Goal: Task Accomplishment & Management: Complete application form

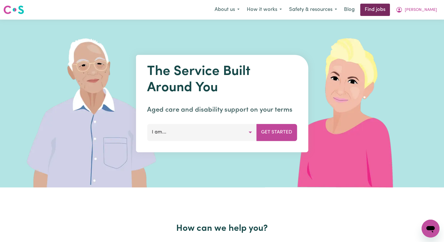
click at [390, 10] on link "Find jobs" at bounding box center [375, 10] width 30 height 12
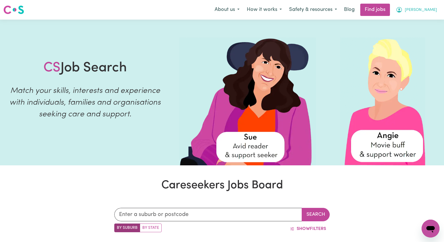
click at [430, 11] on span "[PERSON_NAME]" at bounding box center [421, 10] width 32 height 6
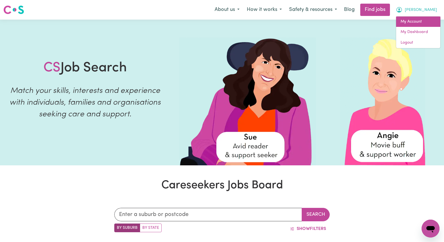
click at [428, 22] on link "My Account" at bounding box center [418, 22] width 44 height 11
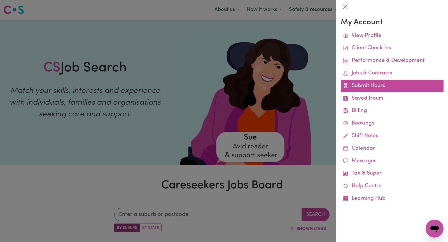
click at [394, 86] on link "Submit Hours" at bounding box center [392, 86] width 103 height 13
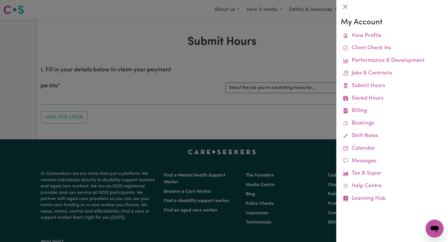
click at [284, 71] on div at bounding box center [224, 121] width 448 height 242
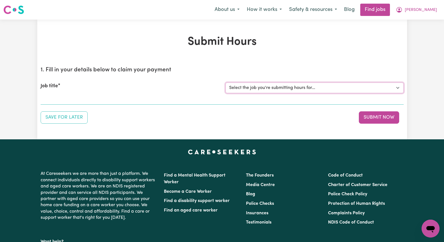
click at [396, 88] on select "Select the job you're submitting hours for... [[PERSON_NAME]] Seeking Mature, P…" at bounding box center [314, 88] width 178 height 11
select select "13452"
click at [225, 83] on select "Select the job you're submitting hours for... [[PERSON_NAME]] Seeking Mature, P…" at bounding box center [314, 88] width 178 height 11
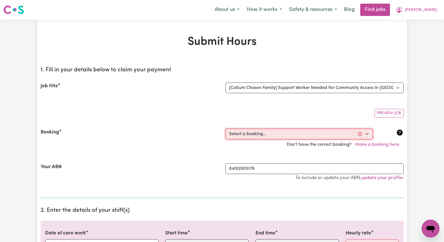
click at [365, 134] on select "Select a booking... [DATE] 10:00am to 03:00pm (ONE-OFF) [DATE] 10:00am to 03:00…" at bounding box center [298, 134] width 147 height 11
click at [169, 122] on section "1. Fill in your details below to claim your payment Job title Select the job yo…" at bounding box center [222, 130] width 363 height 136
click at [374, 143] on button "Make a booking here." at bounding box center [378, 144] width 52 height 11
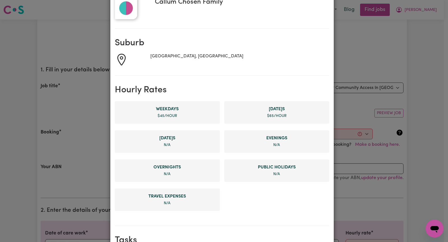
scroll to position [56, 0]
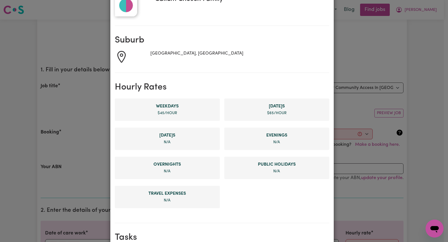
click at [271, 111] on span "$ 65 /hour" at bounding box center [276, 113] width 19 height 4
click at [267, 111] on span "$ 65 /hour" at bounding box center [276, 113] width 19 height 4
click at [160, 115] on span "$ 45 /hour" at bounding box center [167, 113] width 19 height 4
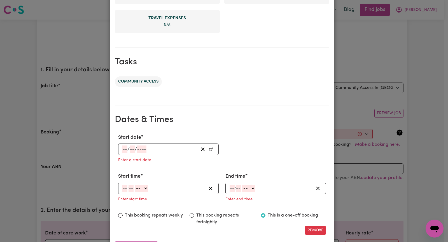
scroll to position [252, 0]
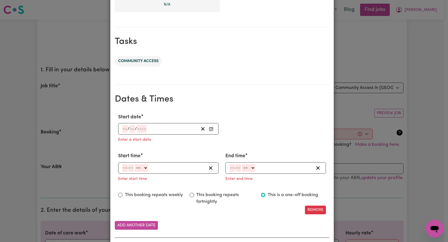
click at [122, 128] on div "/ /" at bounding box center [160, 129] width 77 height 8
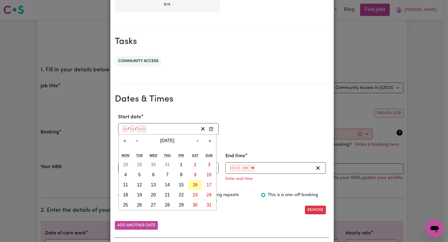
click at [193, 185] on abbr "16" at bounding box center [195, 185] width 5 height 5
type input "[DATE]"
type input "16"
type input "8"
type input "2025"
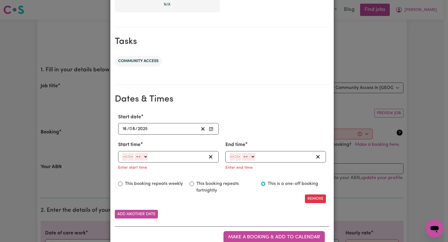
click at [122, 157] on input "number" at bounding box center [124, 157] width 5 height 8
type input "12"
type input "9"
click at [122, 157] on input "12" at bounding box center [124, 157] width 4 height 8
type input "9"
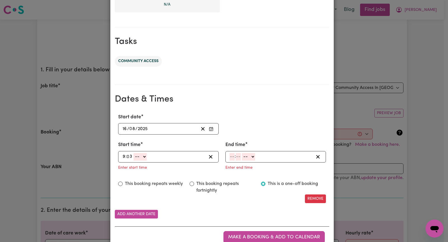
type input "3"
click at [143, 157] on select "-- AM PM" at bounding box center [140, 157] width 13 height 8
select select "am"
click at [134, 153] on select "-- AM PM" at bounding box center [140, 157] width 13 height 8
type input "09:03"
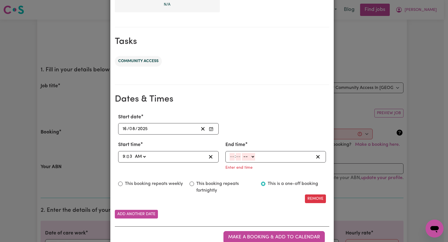
click at [230, 157] on input "number" at bounding box center [232, 157] width 5 height 8
type input "1"
click at [235, 157] on input "number" at bounding box center [236, 157] width 5 height 8
type input "30"
click at [250, 158] on select "-- AM PM" at bounding box center [247, 157] width 13 height 8
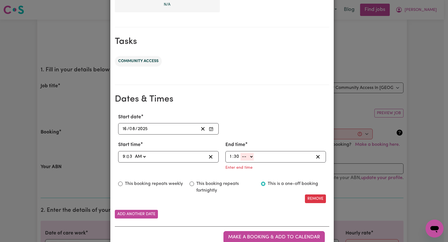
select select "pm"
click at [241, 153] on select "-- AM PM" at bounding box center [247, 157] width 13 height 8
type input "13:30"
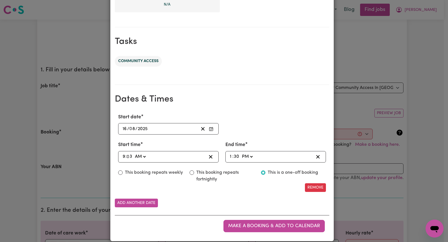
click at [238, 224] on span "Make a booking & add to calendar" at bounding box center [274, 226] width 92 height 5
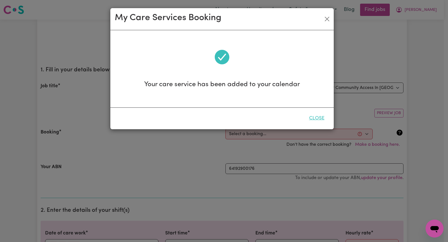
click at [316, 118] on button "Close" at bounding box center [316, 118] width 25 height 12
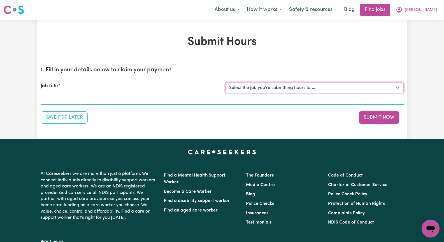
click at [399, 89] on select "Select the job you're submitting hours for... [[PERSON_NAME]] Seeking Mature, P…" at bounding box center [314, 88] width 178 height 11
select select "13452"
click at [225, 83] on select "Select the job you're submitting hours for... [[PERSON_NAME]] Seeking Mature, P…" at bounding box center [314, 88] width 178 height 11
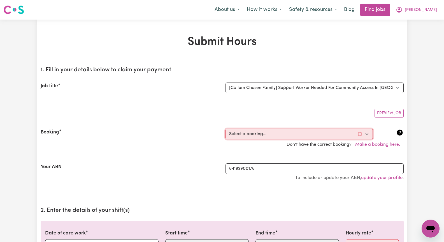
click at [368, 135] on select "Select a booking... Wed, July 23, 2025 - 10:00am to 03:00pm (ONE-OFF) Wed, July…" at bounding box center [298, 134] width 147 height 11
select select "357849"
click at [225, 129] on select "Select a booking... Wed, July 23, 2025 - 10:00am to 03:00pm (ONE-OFF) Wed, July…" at bounding box center [298, 134] width 147 height 11
type input "[DATE]"
type input "16"
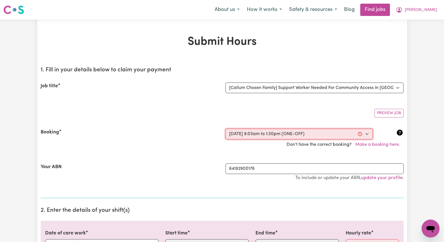
type input "8"
type input "2025"
type input "09:03"
type input "9"
type input "3"
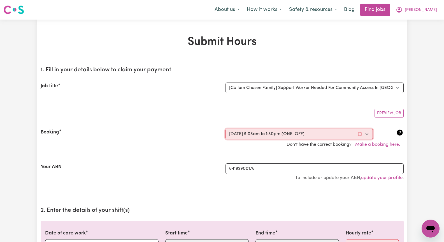
select select "am"
type input "13:30"
type input "1"
type input "30"
select select "pm"
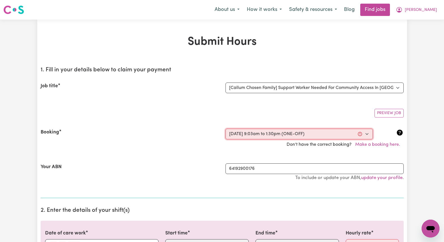
select select "65-Saturday"
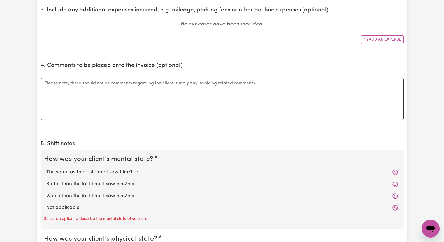
scroll to position [308, 0]
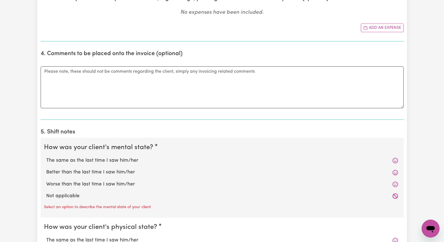
drag, startPoint x: 133, startPoint y: 161, endPoint x: 134, endPoint y: 165, distance: 3.6
click at [133, 163] on label "The same as the last time I saw him/her" at bounding box center [222, 160] width 352 height 7
click at [46, 157] on input "The same as the last time I saw him/her" at bounding box center [46, 157] width 0 height 0
radio input "true"
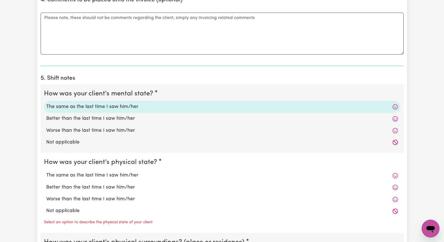
scroll to position [364, 0]
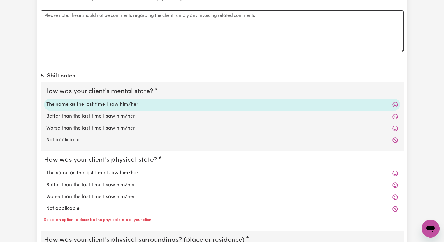
click at [128, 170] on label "The same as the last time I saw him/her" at bounding box center [222, 173] width 352 height 7
click at [46, 170] on input "The same as the last time I saw him/her" at bounding box center [46, 169] width 0 height 0
radio input "true"
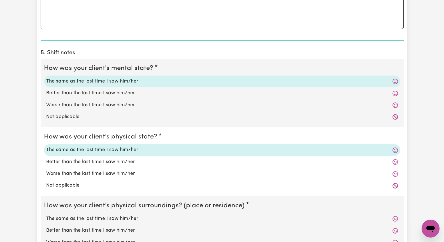
scroll to position [420, 0]
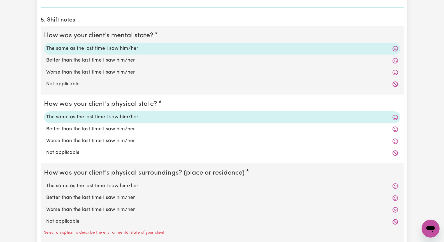
click at [117, 185] on label "The same as the last time I saw him/her" at bounding box center [222, 186] width 352 height 7
click at [46, 183] on input "The same as the last time I saw him/her" at bounding box center [46, 182] width 0 height 0
radio input "true"
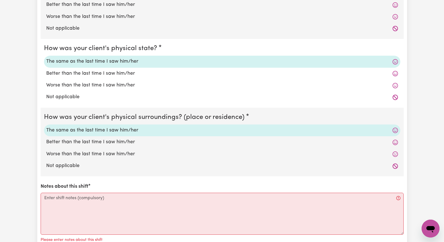
scroll to position [476, 0]
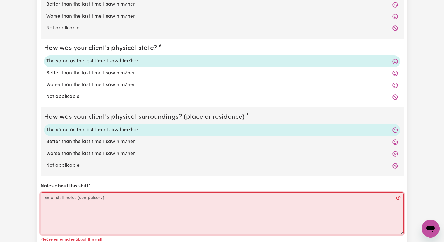
click at [90, 207] on textarea "Notes about this shift" at bounding box center [222, 214] width 363 height 42
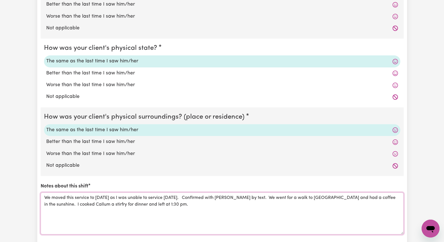
click at [136, 206] on textarea "We moved this service to Saturday as I was unable to service Friday 15 August. …" at bounding box center [222, 214] width 363 height 42
drag, startPoint x: 91, startPoint y: 204, endPoint x: 103, endPoint y: 201, distance: 12.2
click at [92, 204] on textarea "We moved this service to Saturday as I was unable to service Friday 15 August. …" at bounding box center [222, 214] width 363 height 42
click at [97, 204] on textarea "We moved this service to Saturday as I was unable to service Friday 15 August. …" at bounding box center [222, 214] width 363 height 42
click at [140, 206] on textarea "We moved this service to Saturday as I was unable to service Friday 15 August. …" at bounding box center [222, 214] width 363 height 42
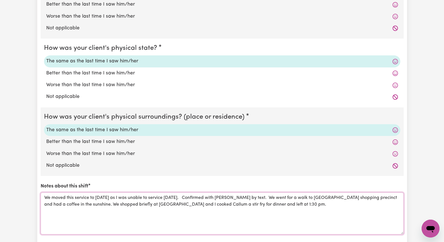
scroll to position [560, 0]
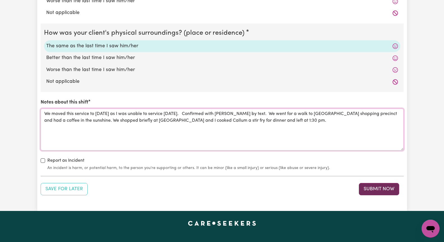
type textarea "We moved this service to Saturday as I was unable to service Friday 15 August. …"
click at [380, 190] on button "Submit Now" at bounding box center [379, 189] width 40 height 12
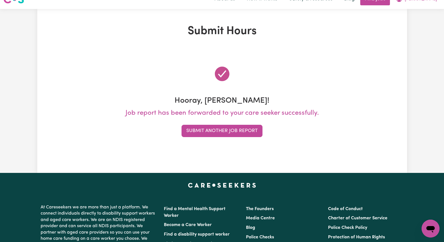
scroll to position [0, 0]
